Goal: Task Accomplishment & Management: Manage account settings

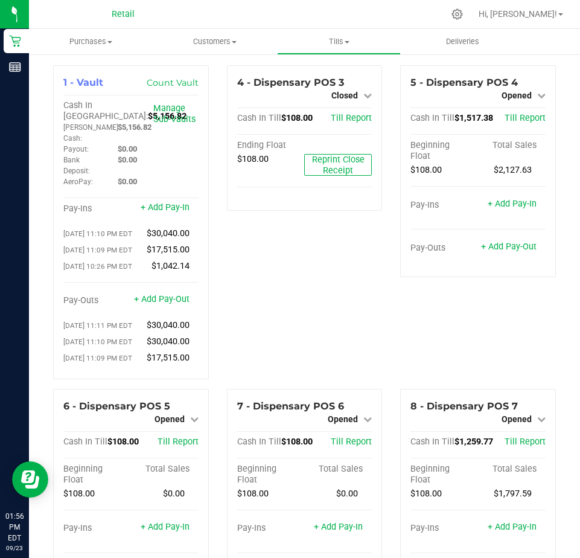
scroll to position [1207, 0]
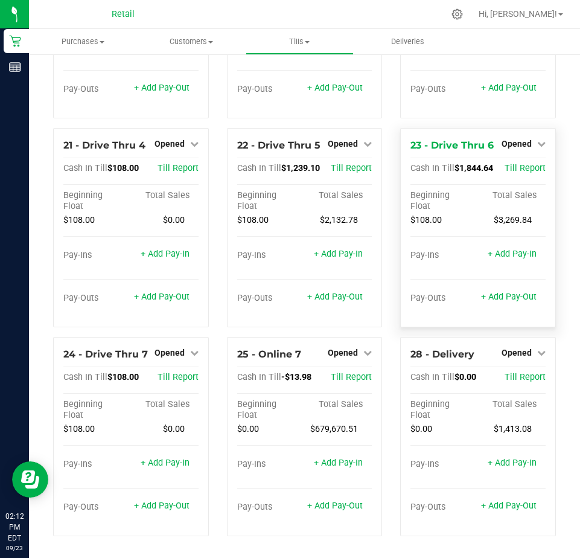
scroll to position [1351, 0]
click at [329, 299] on link "+ Add Pay-Out" at bounding box center [335, 297] width 56 height 10
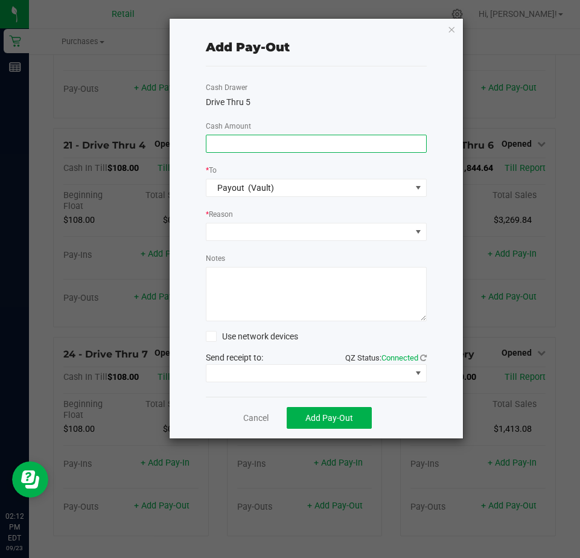
click at [230, 143] on input at bounding box center [316, 143] width 220 height 17
type input "$1,150.00"
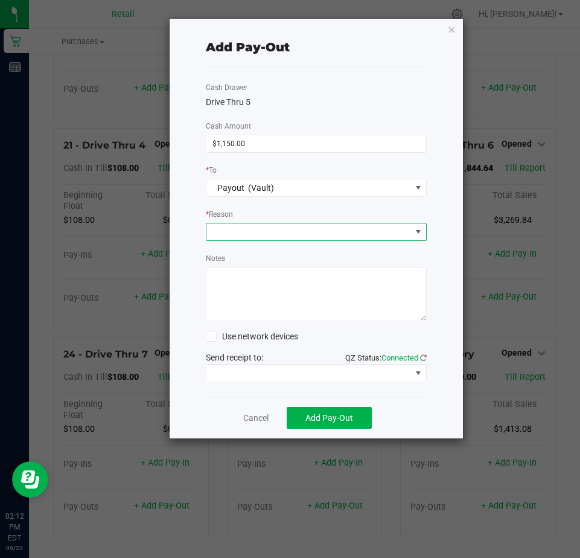
click at [232, 231] on span at bounding box center [308, 231] width 205 height 17
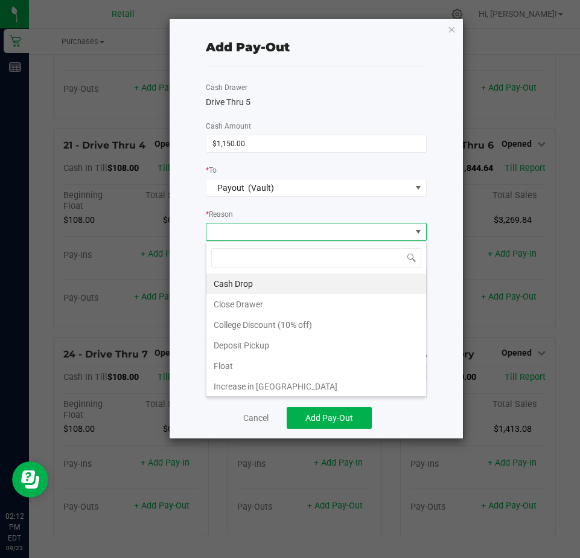
scroll to position [18, 221]
click at [229, 281] on li "Cash Drop" at bounding box center [316, 283] width 220 height 21
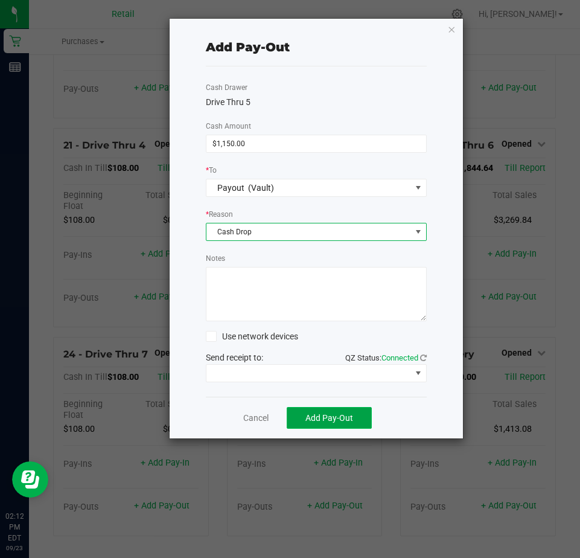
click at [329, 418] on span "Add Pay-Out" at bounding box center [329, 418] width 48 height 10
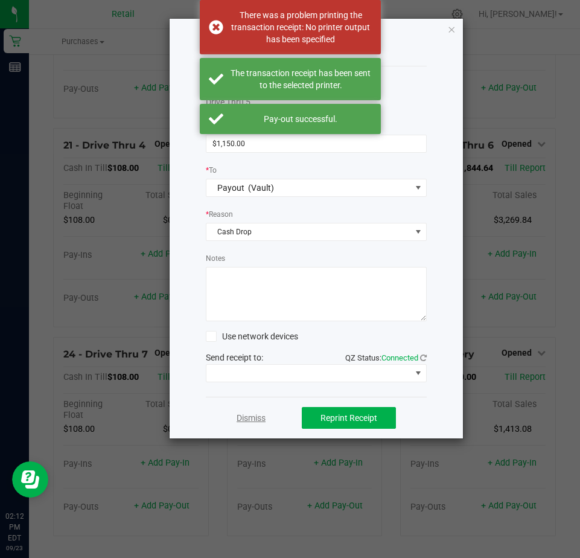
click at [251, 420] on link "Dismiss" at bounding box center [251, 418] width 29 height 13
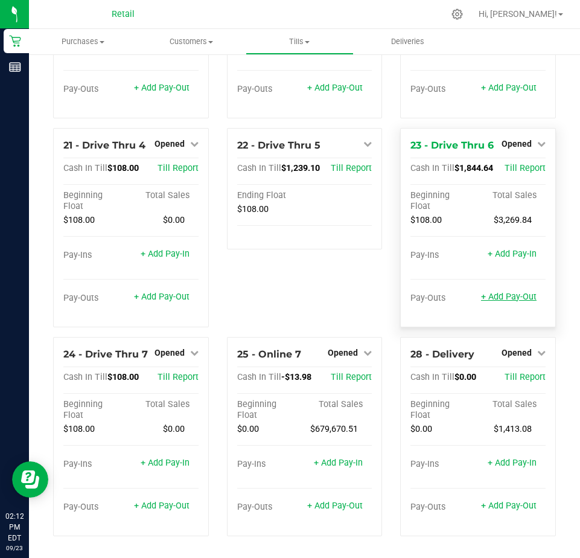
click at [494, 299] on link "+ Add Pay-Out" at bounding box center [509, 297] width 56 height 10
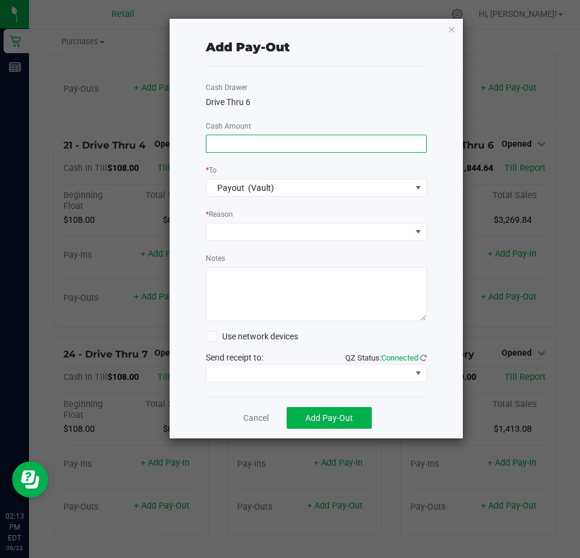
click at [221, 144] on input at bounding box center [316, 143] width 220 height 17
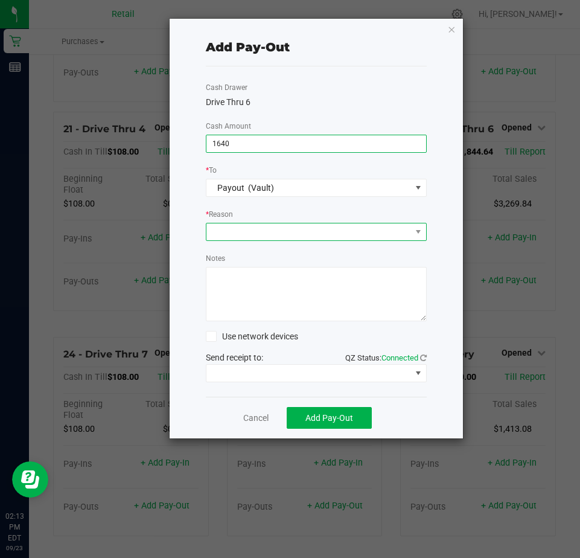
type input "$1,640.00"
click at [220, 231] on span at bounding box center [308, 231] width 205 height 17
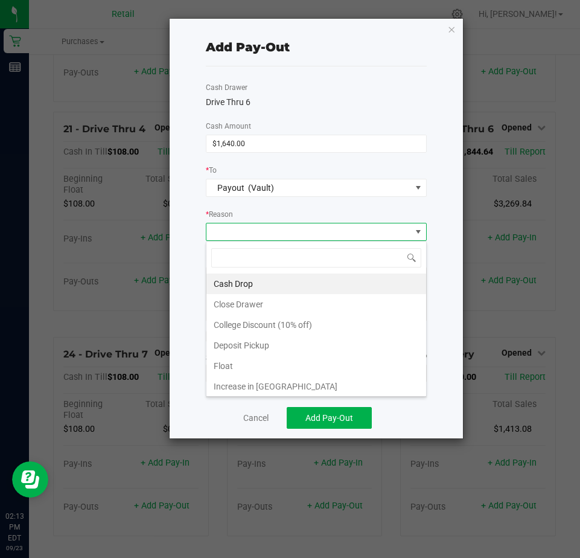
click at [235, 281] on li "Cash Drop" at bounding box center [316, 283] width 220 height 21
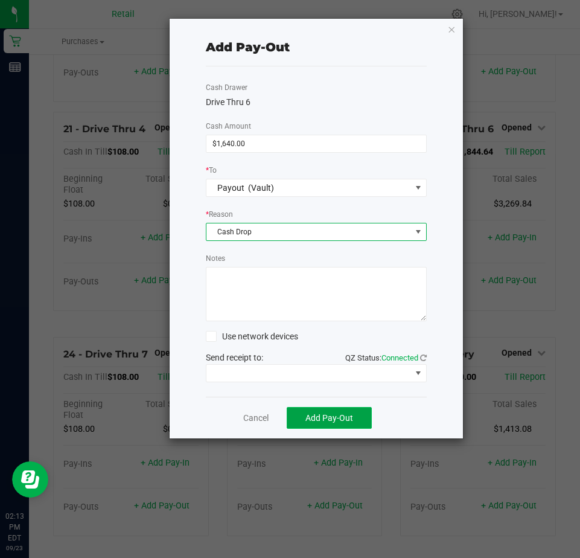
click at [313, 415] on span "Add Pay-Out" at bounding box center [329, 418] width 48 height 10
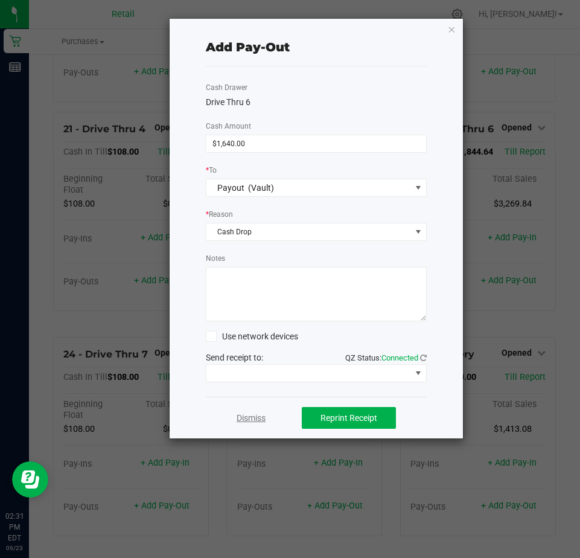
click at [245, 420] on link "Dismiss" at bounding box center [251, 418] width 29 height 13
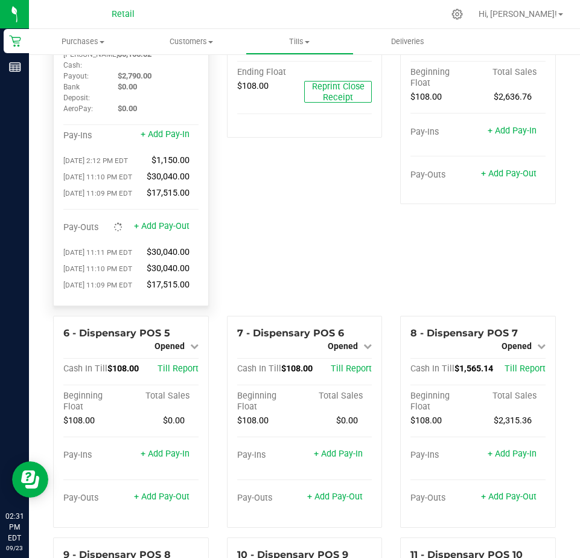
scroll to position [0, 0]
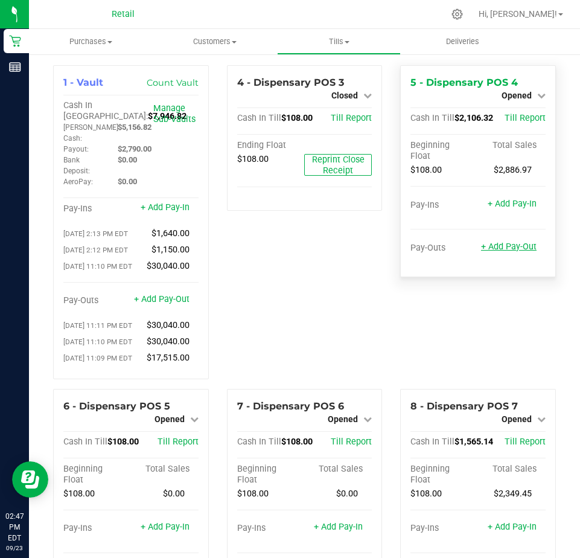
click at [507, 251] on link "+ Add Pay-Out" at bounding box center [509, 246] width 56 height 10
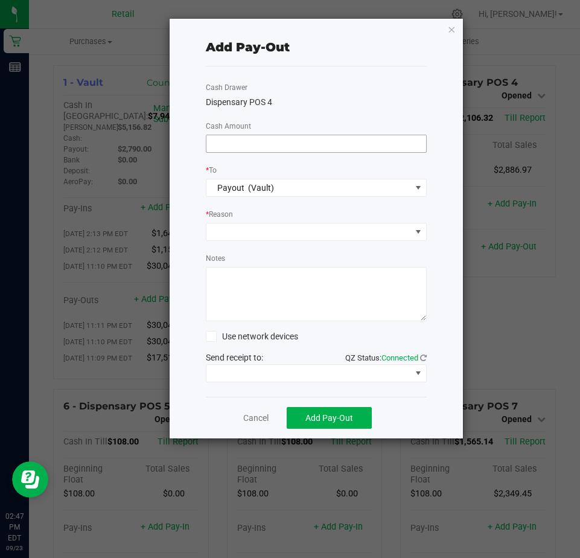
click at [219, 147] on input at bounding box center [316, 143] width 220 height 17
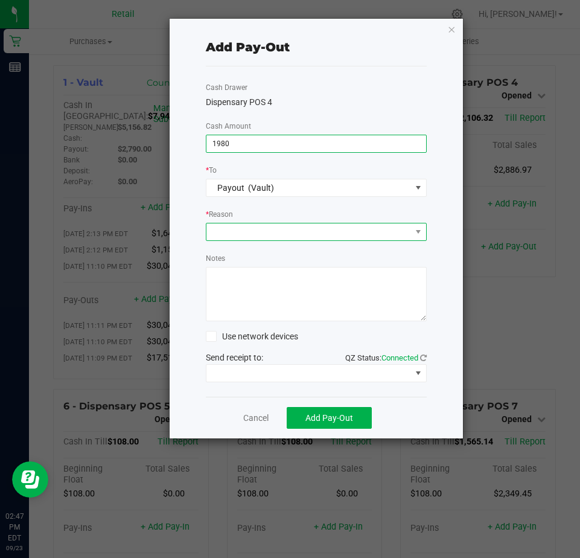
type input "$1,980.00"
click at [231, 235] on span at bounding box center [308, 231] width 205 height 17
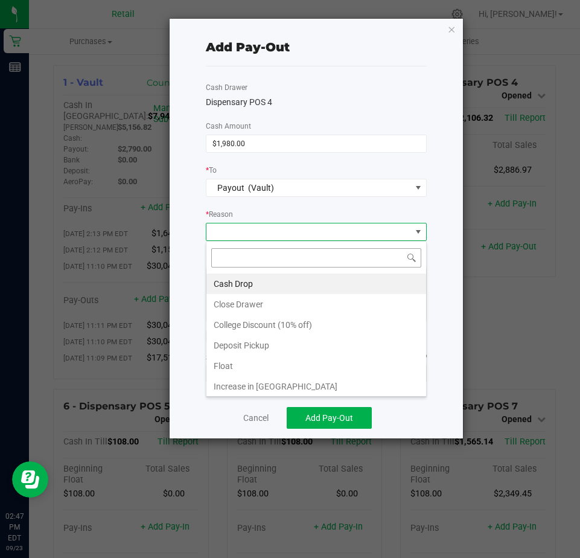
scroll to position [18, 221]
click at [234, 283] on li "Cash Drop" at bounding box center [316, 283] width 220 height 21
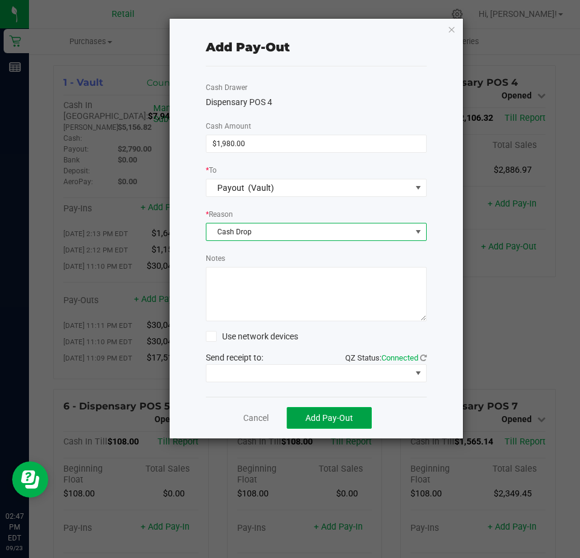
click at [329, 413] on span "Add Pay-Out" at bounding box center [329, 418] width 48 height 10
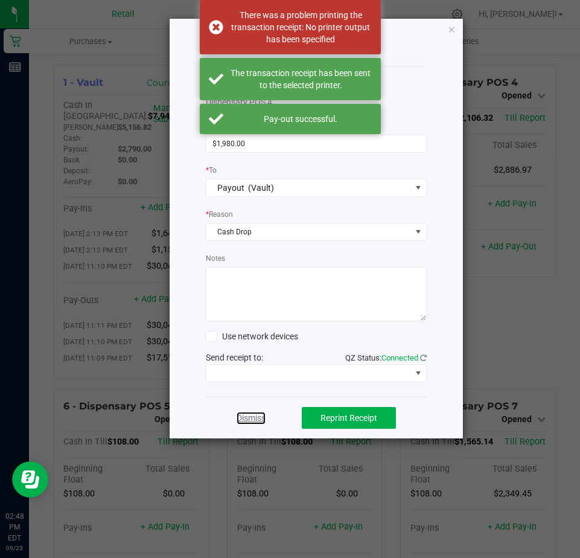
click at [248, 421] on link "Dismiss" at bounding box center [251, 418] width 29 height 13
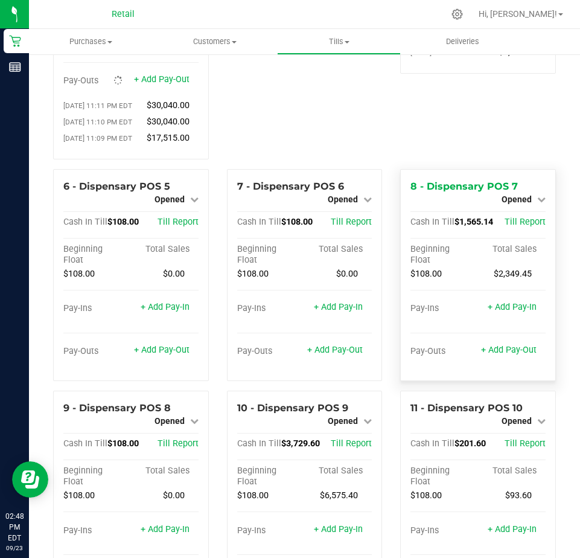
scroll to position [241, 0]
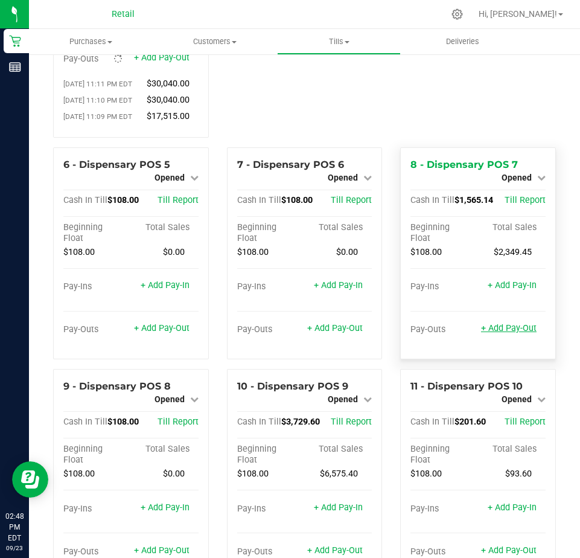
click at [491, 333] on link "+ Add Pay-Out" at bounding box center [509, 328] width 56 height 10
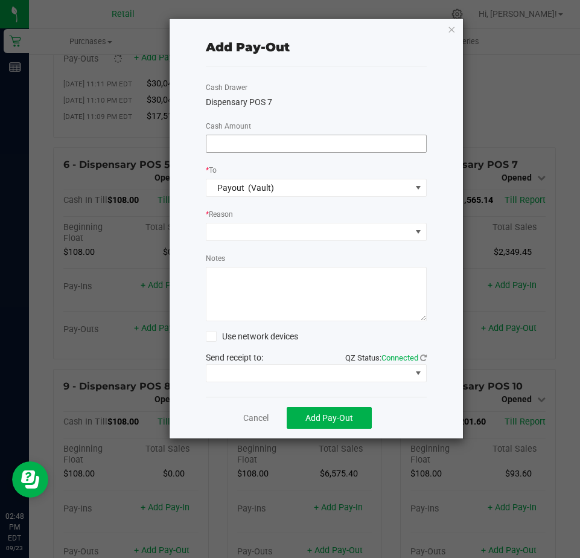
click at [218, 149] on input at bounding box center [316, 143] width 220 height 17
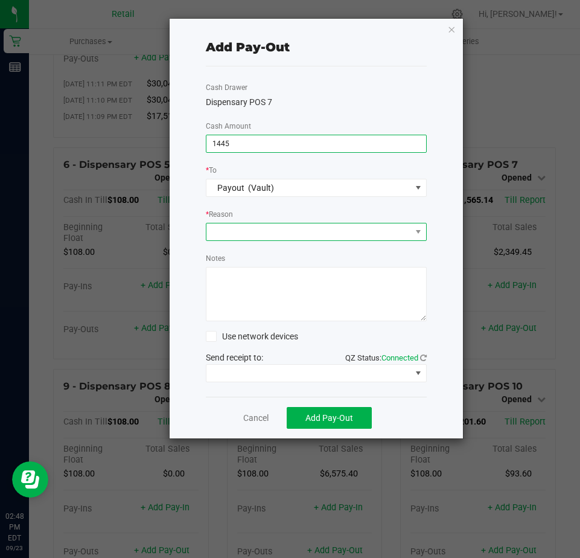
type input "$1,445.00"
click at [220, 229] on span at bounding box center [308, 231] width 205 height 17
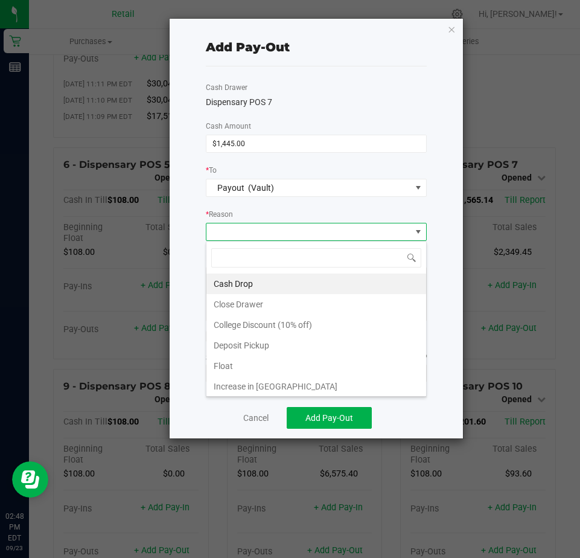
scroll to position [18, 221]
click at [229, 286] on li "Cash Drop" at bounding box center [316, 283] width 220 height 21
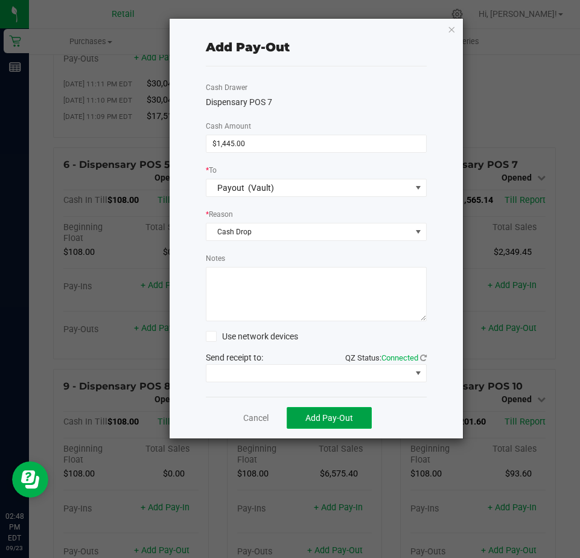
click at [330, 415] on span "Add Pay-Out" at bounding box center [329, 418] width 48 height 10
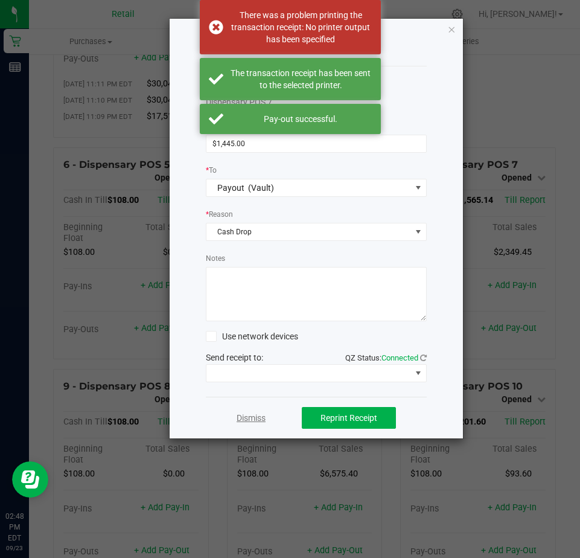
click at [254, 418] on link "Dismiss" at bounding box center [251, 418] width 29 height 13
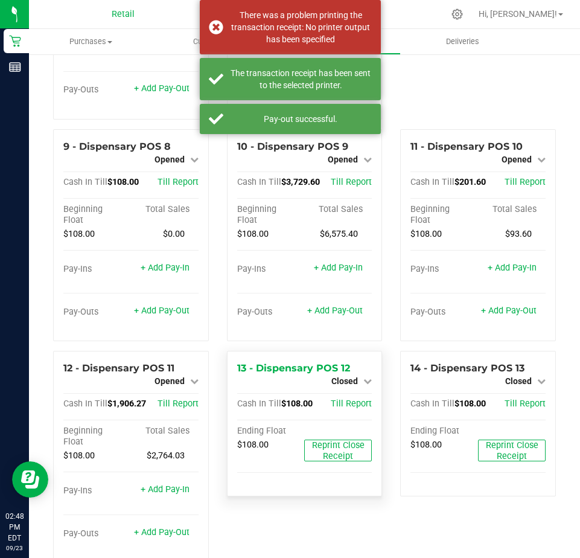
scroll to position [483, 0]
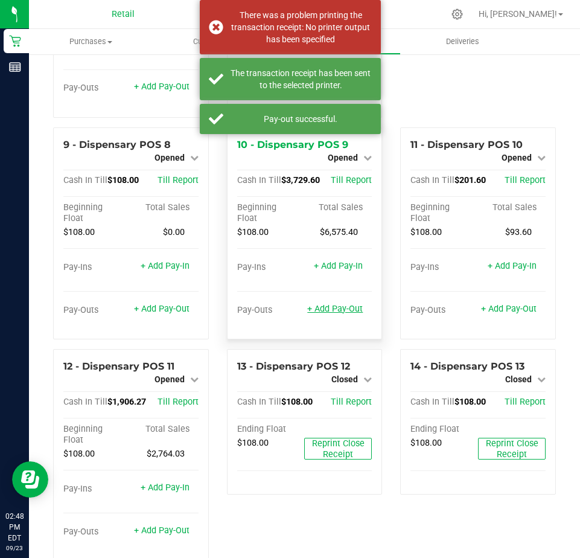
click at [327, 314] on link "+ Add Pay-Out" at bounding box center [335, 309] width 56 height 10
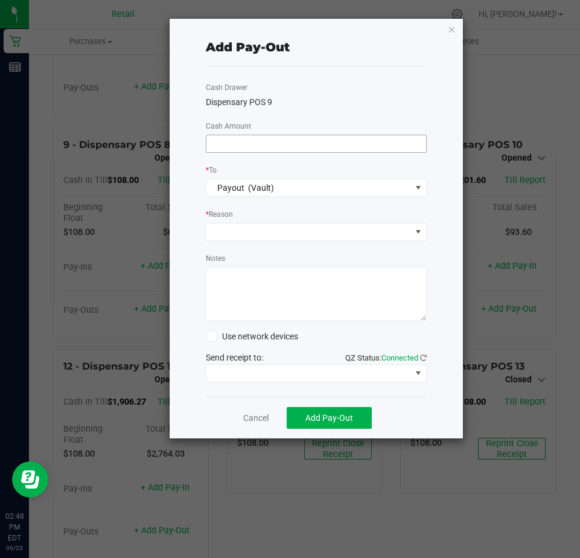
click at [213, 144] on input at bounding box center [316, 143] width 220 height 17
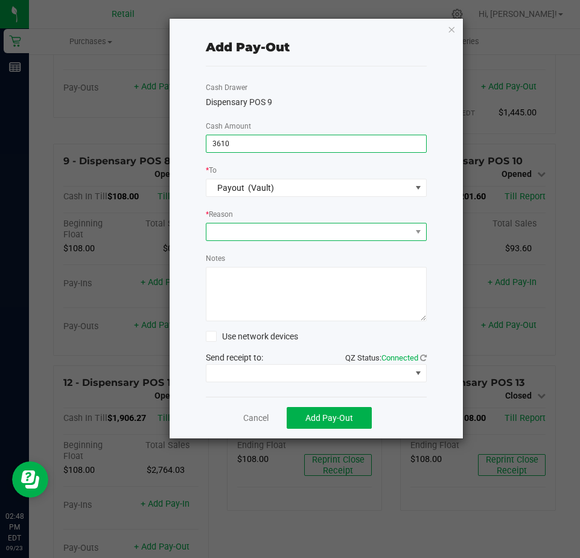
type input "$3,610.00"
click at [227, 234] on span at bounding box center [308, 231] width 205 height 17
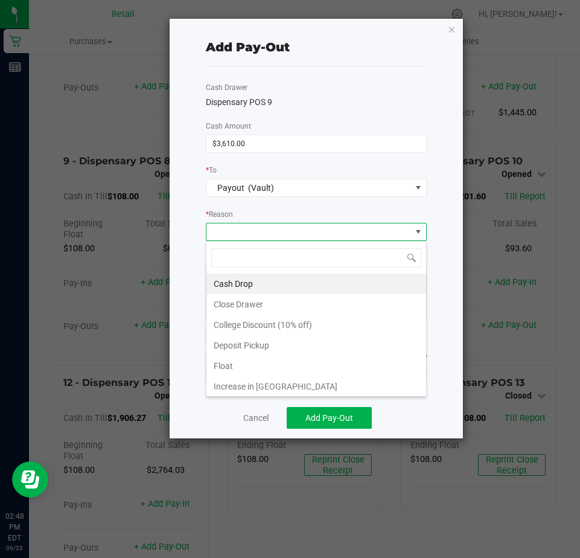
scroll to position [18, 221]
click at [227, 285] on li "Cash Drop" at bounding box center [316, 283] width 220 height 21
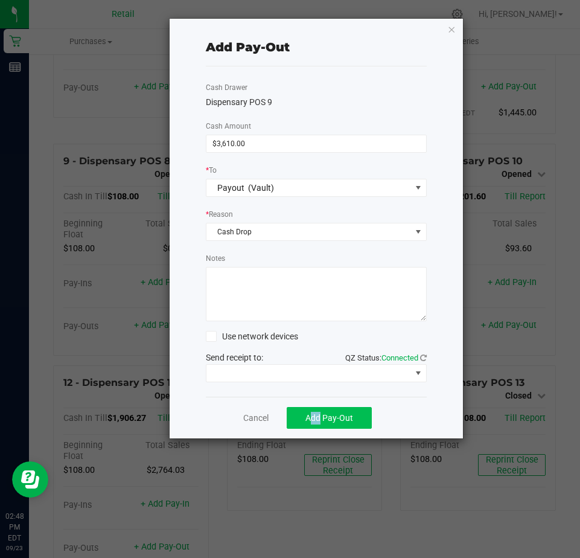
click at [318, 408] on div "Cancel Add Pay-Out" at bounding box center [316, 418] width 221 height 42
drag, startPoint x: 318, startPoint y: 408, endPoint x: 323, endPoint y: 417, distance: 9.7
click at [323, 417] on span "Add Pay-Out" at bounding box center [329, 418] width 48 height 10
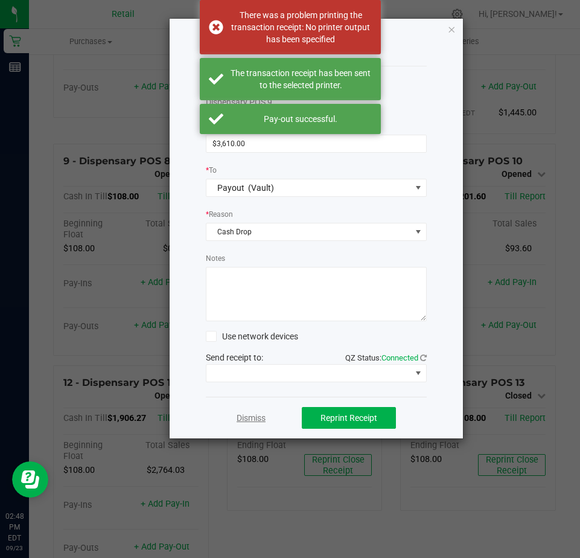
click at [257, 418] on link "Dismiss" at bounding box center [251, 418] width 29 height 13
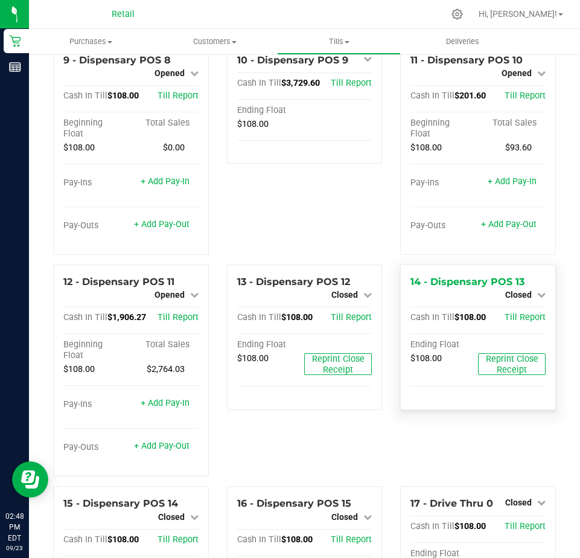
scroll to position [604, 0]
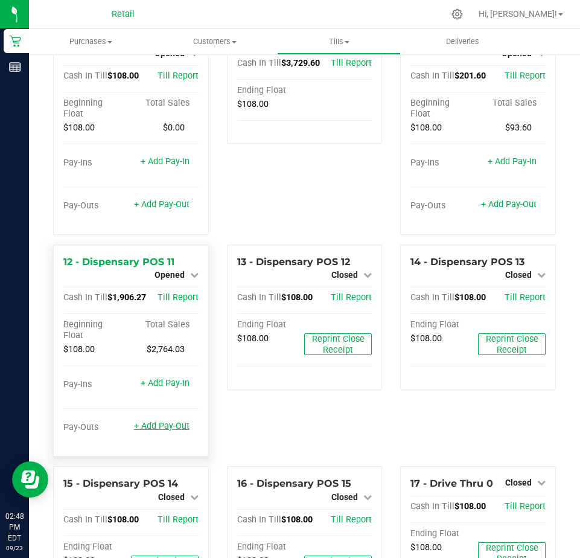
click at [162, 431] on link "+ Add Pay-Out" at bounding box center [162, 426] width 56 height 10
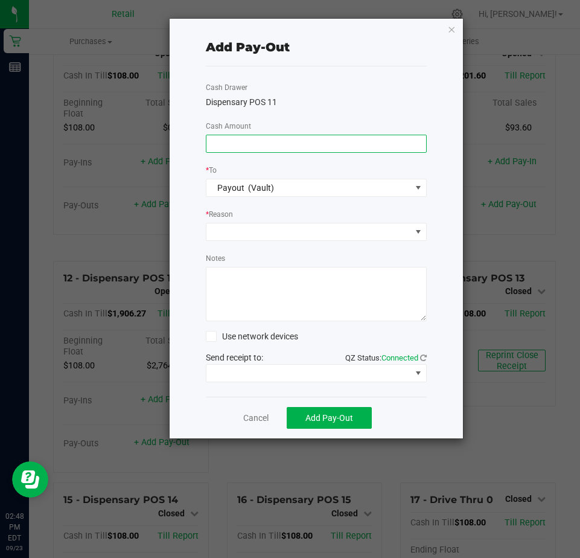
click at [215, 143] on input at bounding box center [316, 143] width 220 height 17
type input "$1,730.00"
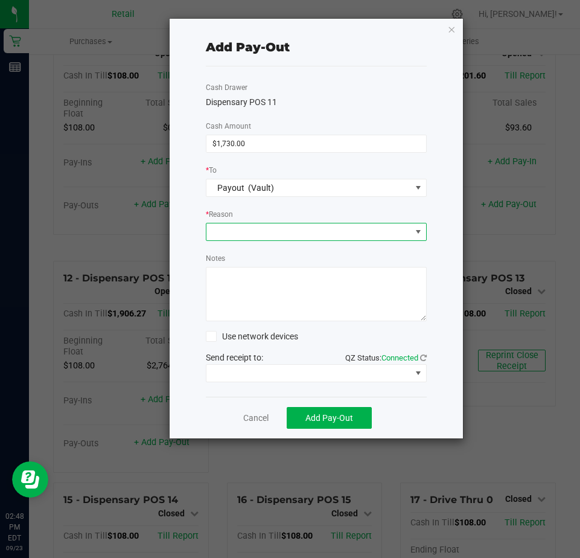
click at [228, 231] on span at bounding box center [308, 231] width 205 height 17
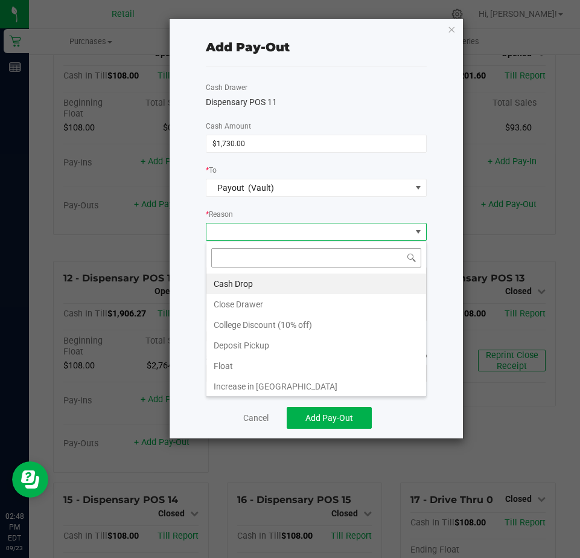
scroll to position [18, 221]
click at [230, 280] on li "Cash Drop" at bounding box center [316, 283] width 220 height 21
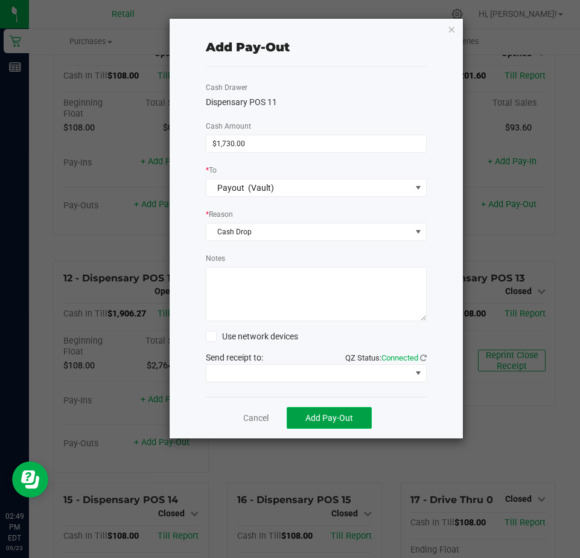
click at [326, 421] on span "Add Pay-Out" at bounding box center [329, 418] width 48 height 10
click at [261, 421] on link "Dismiss" at bounding box center [251, 418] width 29 height 13
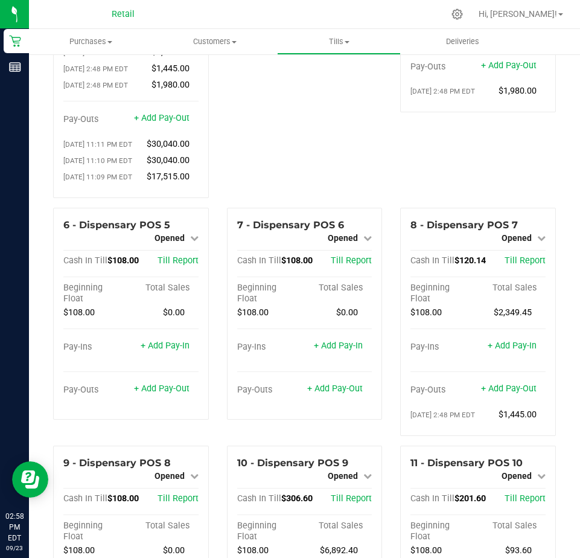
scroll to position [0, 0]
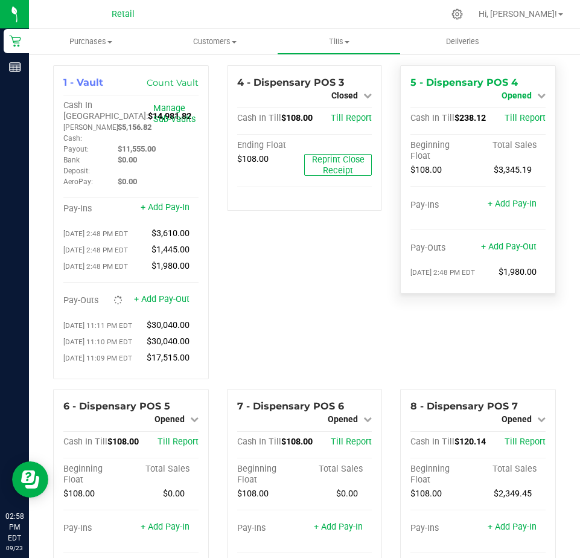
click at [514, 95] on span "Opened" at bounding box center [517, 96] width 30 height 10
click at [510, 107] on link "Close Till" at bounding box center [518, 106] width 33 height 10
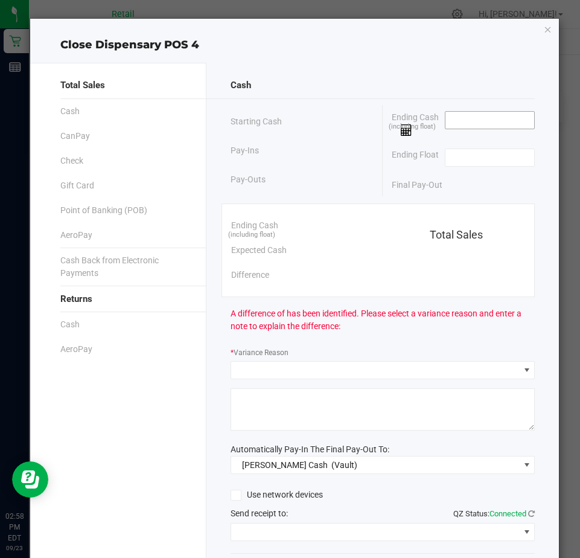
click at [463, 119] on input at bounding box center [490, 120] width 89 height 17
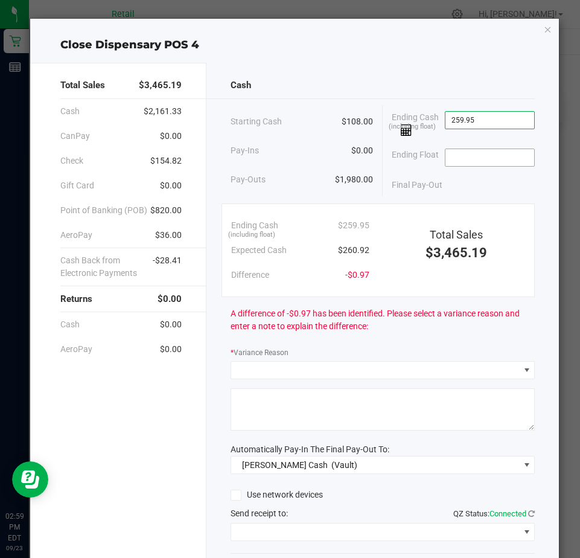
type input "$259.95"
click at [454, 157] on input at bounding box center [490, 157] width 89 height 17
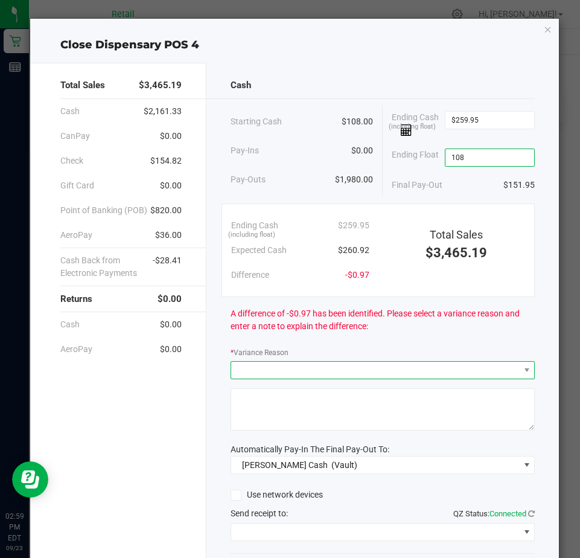
type input "$108.00"
click at [243, 369] on span at bounding box center [375, 370] width 288 height 17
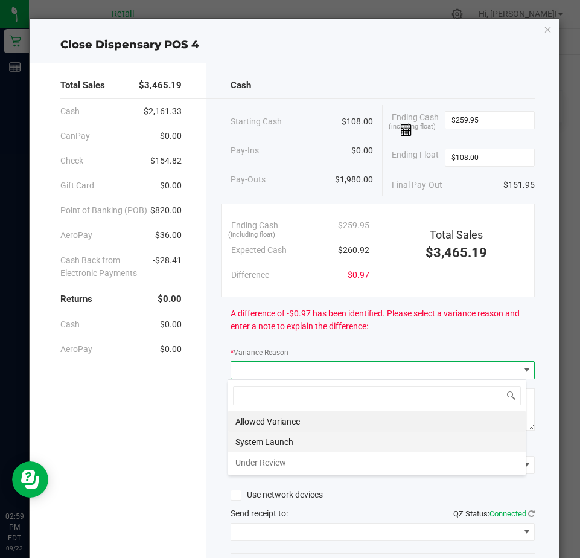
scroll to position [18, 299]
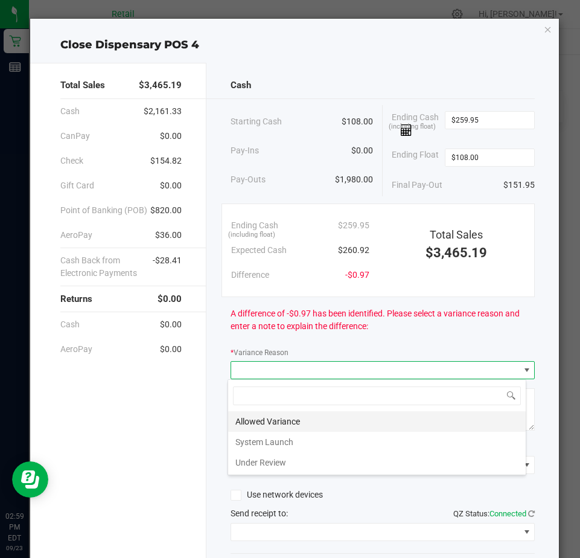
click at [250, 417] on li "Allowed Variance" at bounding box center [377, 421] width 298 height 21
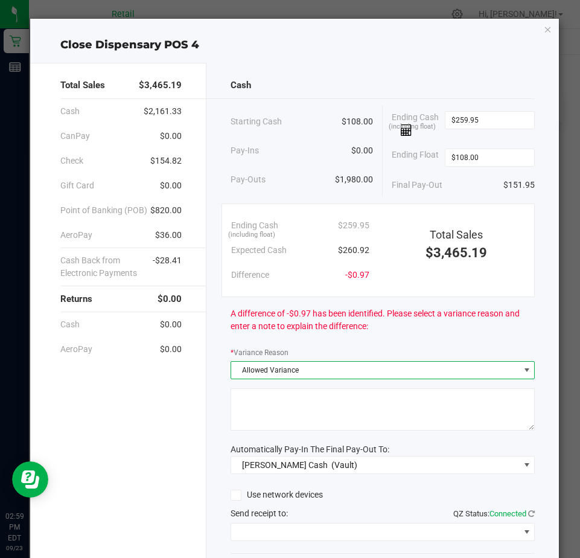
click at [248, 411] on textarea at bounding box center [383, 409] width 304 height 42
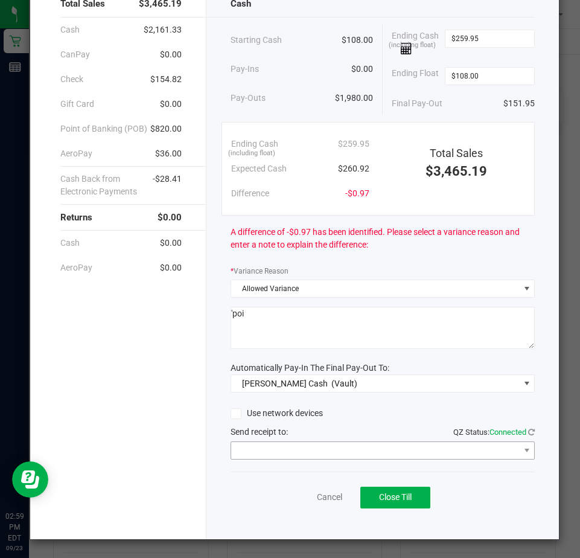
type textarea "'poi"
click at [259, 455] on span at bounding box center [375, 450] width 288 height 17
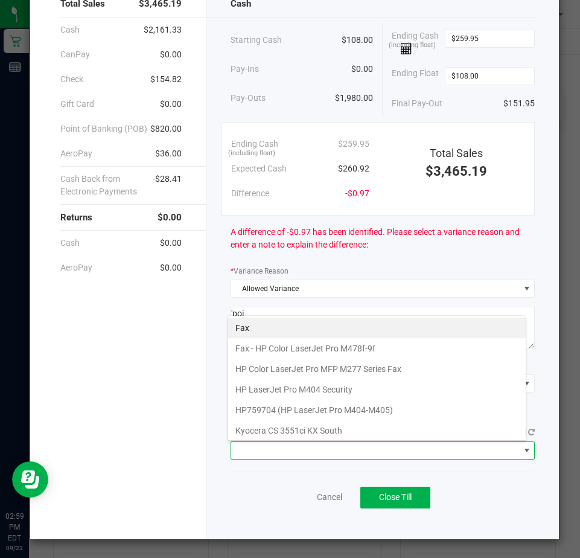
scroll to position [187, 0]
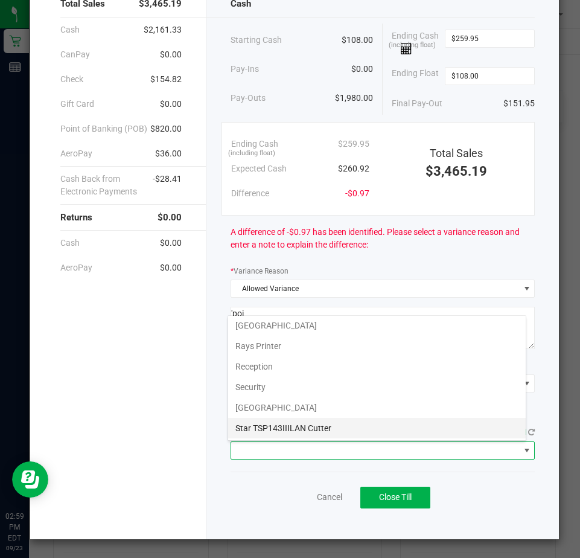
click at [252, 430] on Cutter "Star TSP143IIILAN Cutter" at bounding box center [377, 428] width 298 height 21
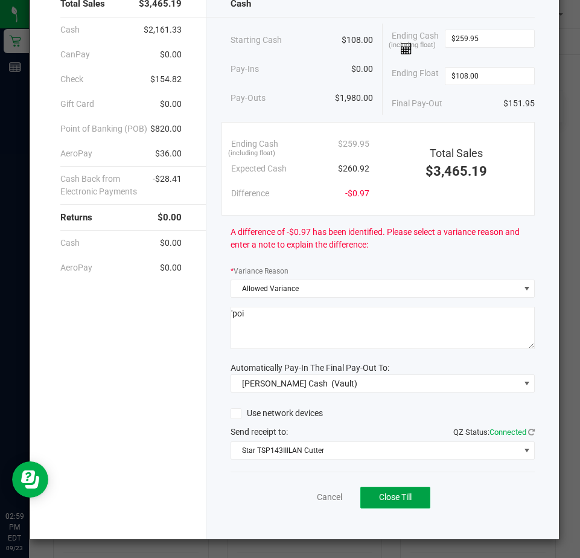
click at [379, 502] on span "Close Till" at bounding box center [395, 497] width 33 height 10
click at [289, 495] on link "Dismiss" at bounding box center [303, 497] width 29 height 13
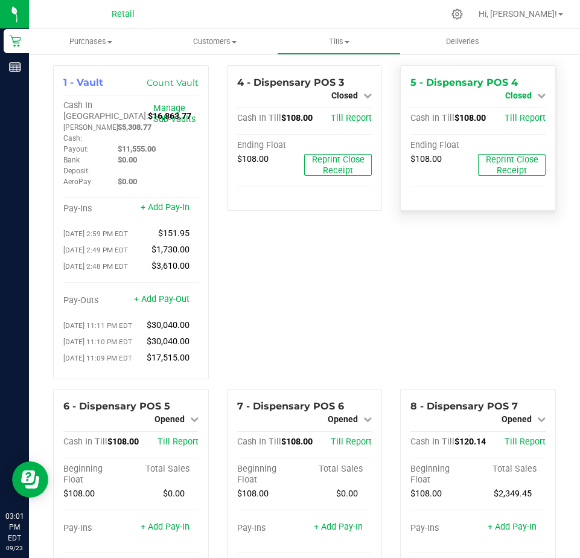
click at [505, 95] on span "Closed" at bounding box center [518, 96] width 27 height 10
click at [502, 107] on link "Open Till" at bounding box center [518, 106] width 32 height 10
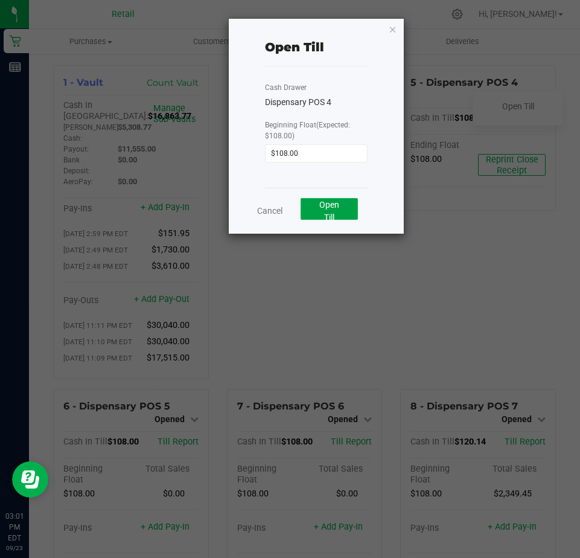
click at [322, 206] on span "Open Till" at bounding box center [329, 211] width 20 height 22
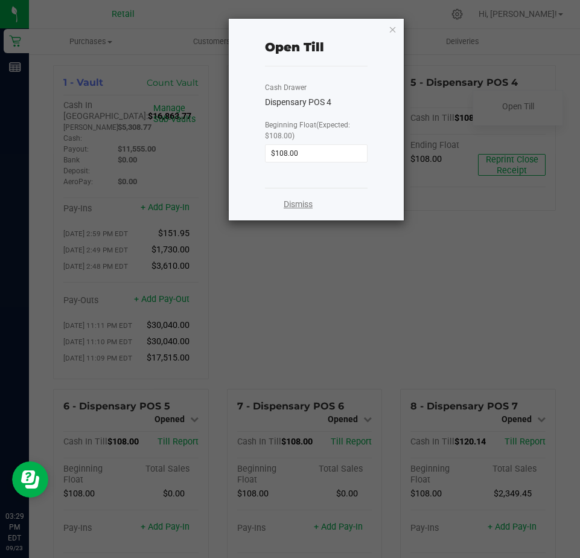
click at [297, 203] on link "Dismiss" at bounding box center [298, 204] width 29 height 13
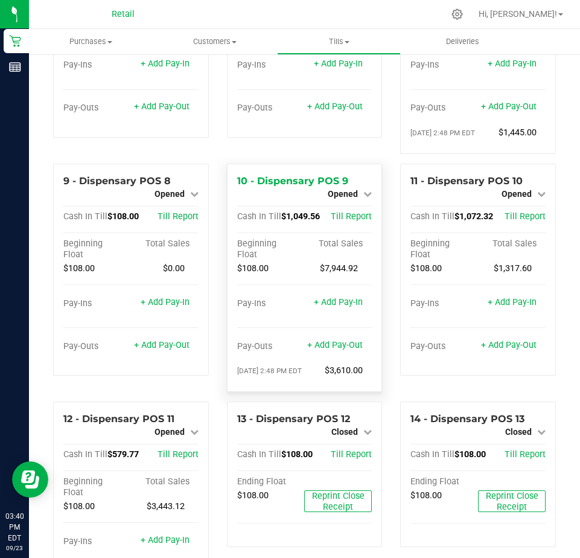
scroll to position [483, 0]
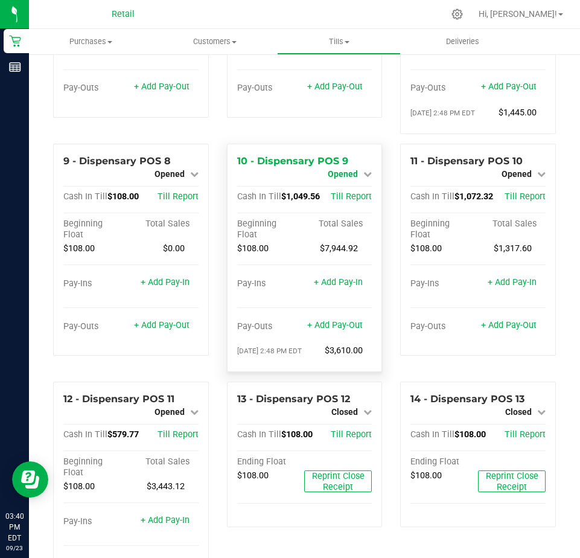
click at [336, 179] on span "Opened" at bounding box center [343, 174] width 30 height 10
click at [335, 189] on link "Close Till" at bounding box center [344, 184] width 33 height 10
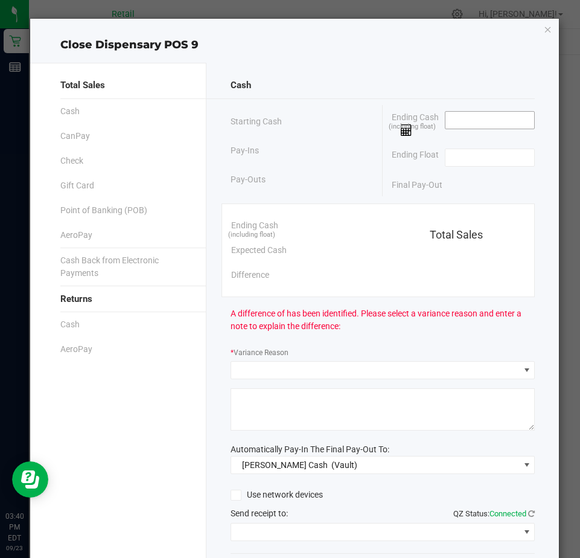
click at [446, 120] on input at bounding box center [490, 120] width 89 height 17
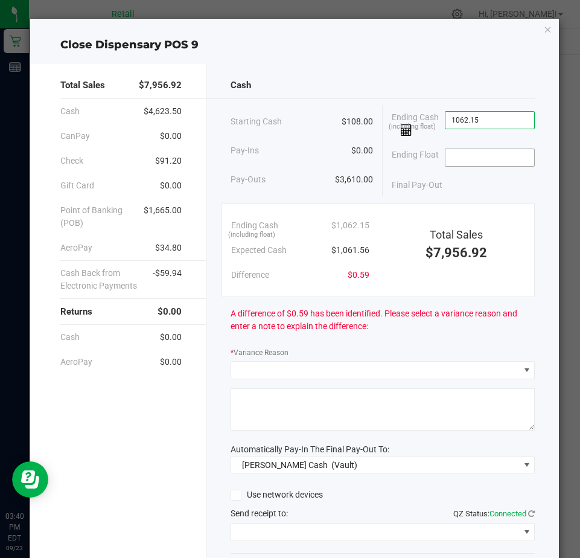
type input "$1,062.15"
click at [449, 155] on input at bounding box center [490, 157] width 89 height 17
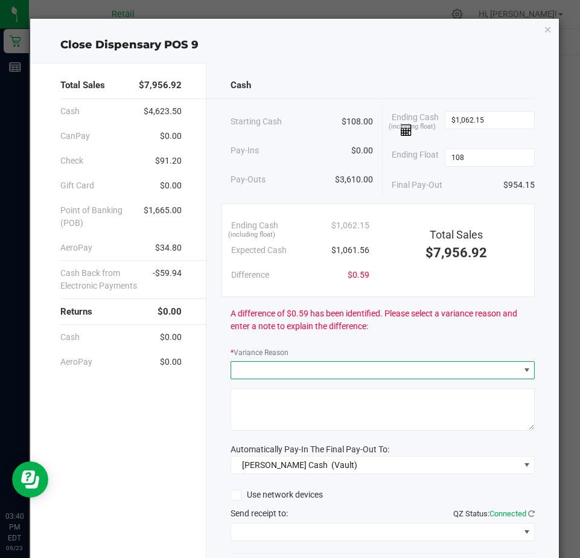
type input "$108.00"
click at [234, 370] on span at bounding box center [375, 370] width 288 height 17
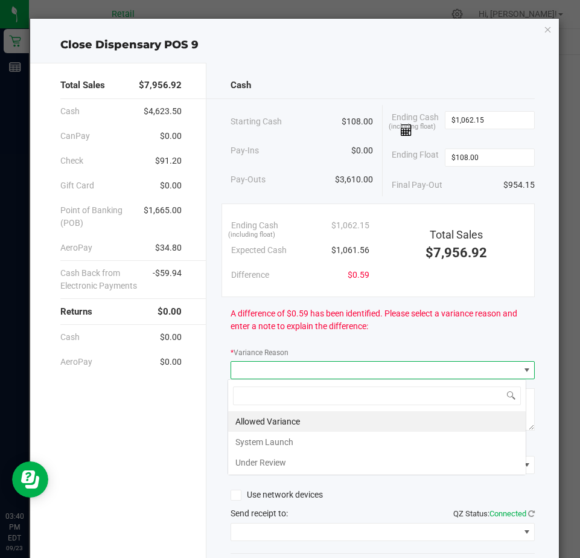
scroll to position [18, 299]
click at [243, 420] on li "Allowed Variance" at bounding box center [377, 421] width 298 height 21
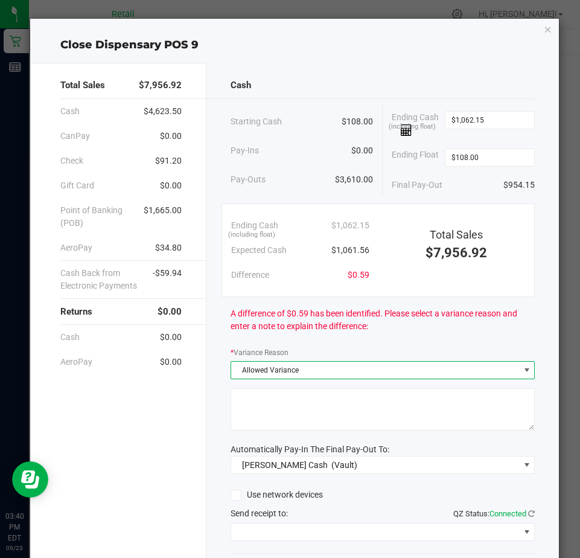
click at [254, 408] on textarea at bounding box center [383, 409] width 304 height 42
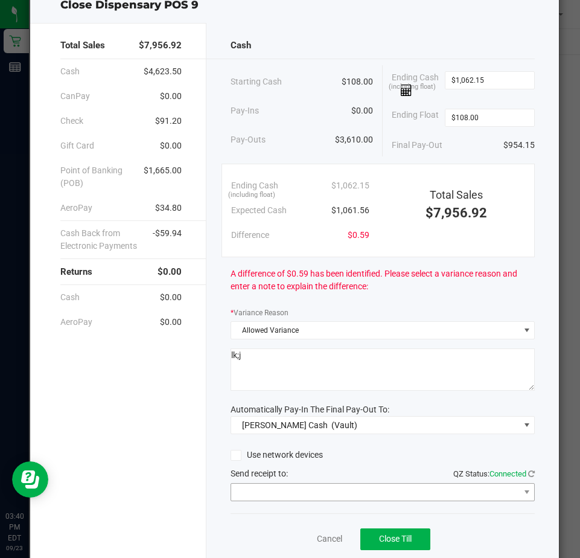
scroll to position [81, 0]
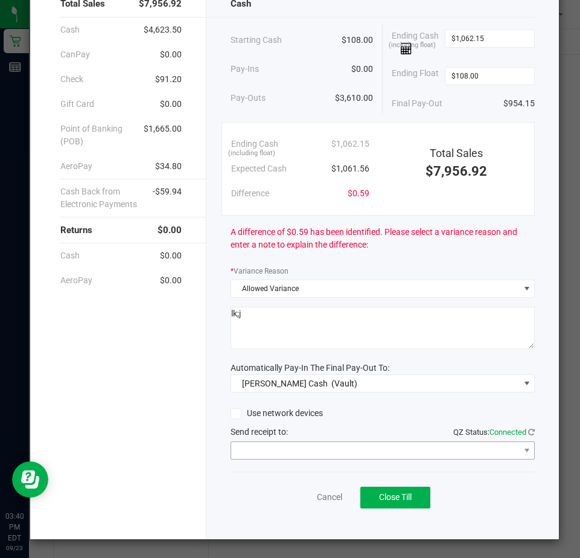
type textarea "lk;j"
click at [267, 447] on span at bounding box center [375, 450] width 288 height 17
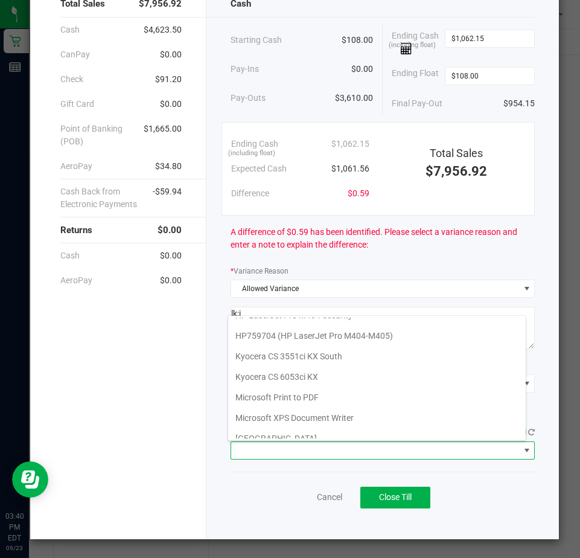
scroll to position [187, 0]
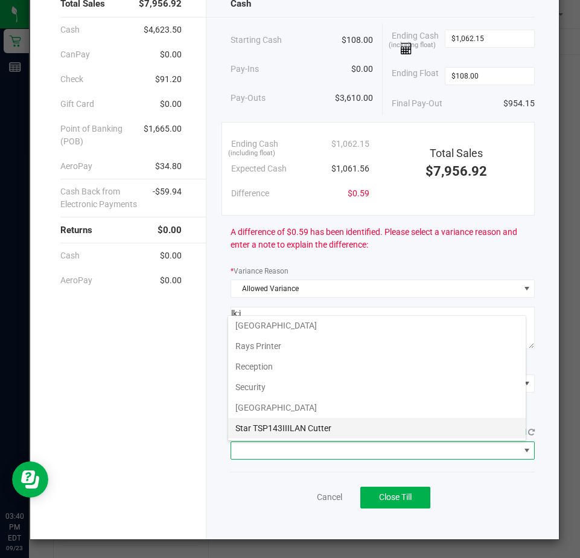
click at [272, 427] on Cutter "Star TSP143IIILAN Cutter" at bounding box center [377, 428] width 298 height 21
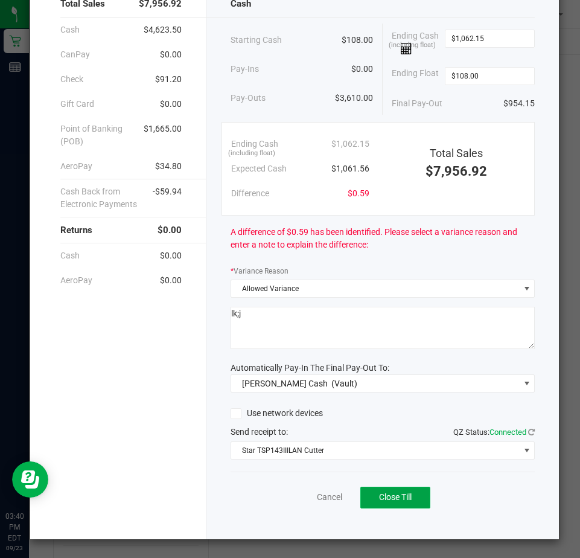
drag, startPoint x: 372, startPoint y: 504, endPoint x: 378, endPoint y: 502, distance: 6.5
click at [378, 502] on button "Close Till" at bounding box center [395, 498] width 70 height 22
click at [302, 500] on link "Dismiss" at bounding box center [303, 497] width 29 height 13
